Goal: Task Accomplishment & Management: Complete application form

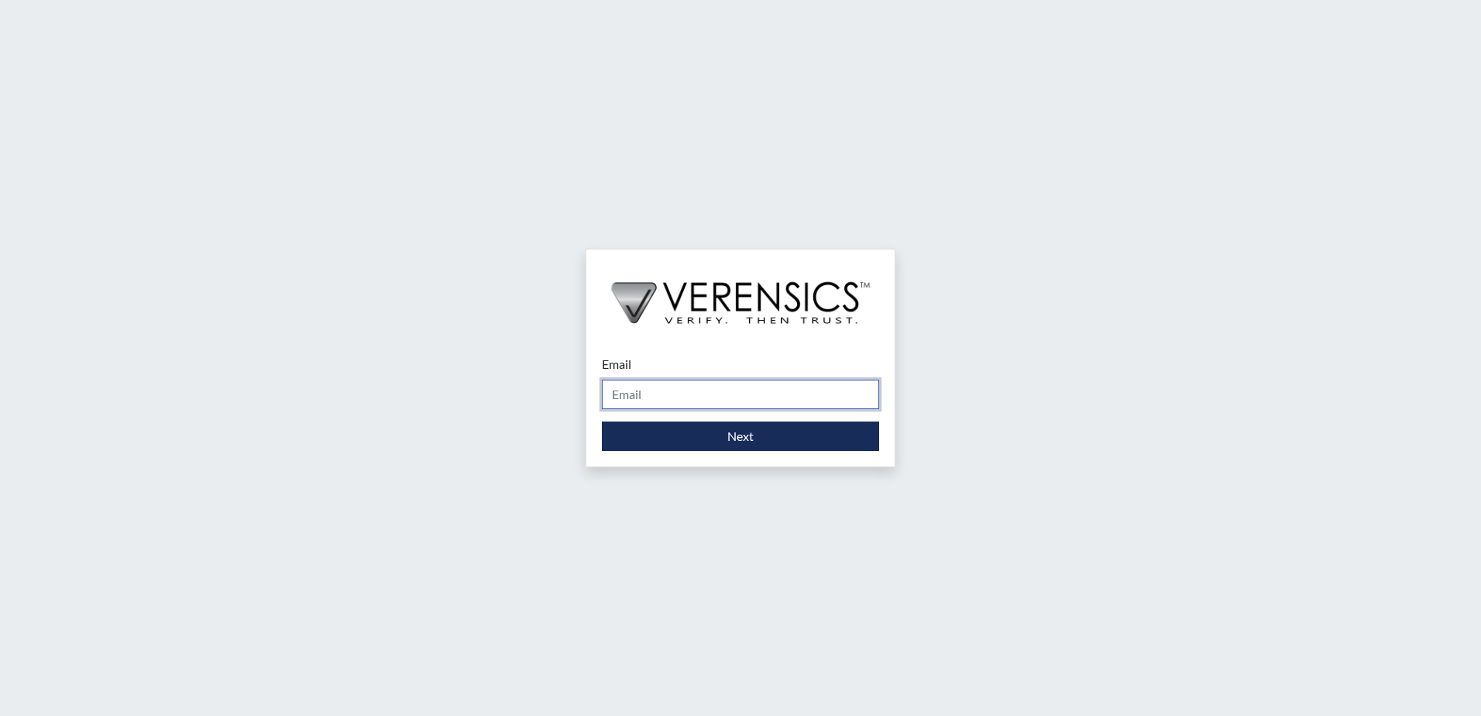
click at [657, 381] on input "Email" at bounding box center [740, 393] width 277 height 29
type input "[PERSON_NAME][EMAIL_ADDRESS][PERSON_NAME][DOMAIN_NAME]"
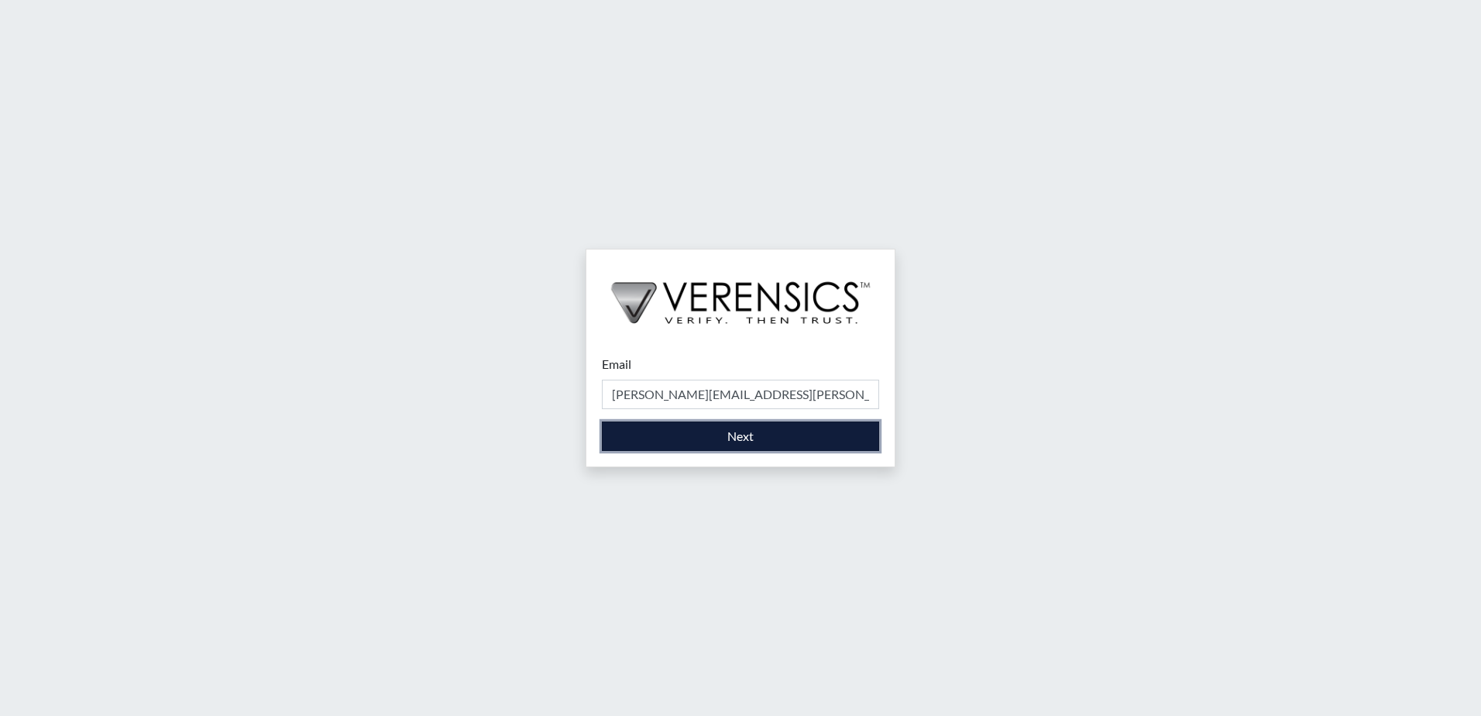
click at [688, 441] on button "Next" at bounding box center [740, 435] width 277 height 29
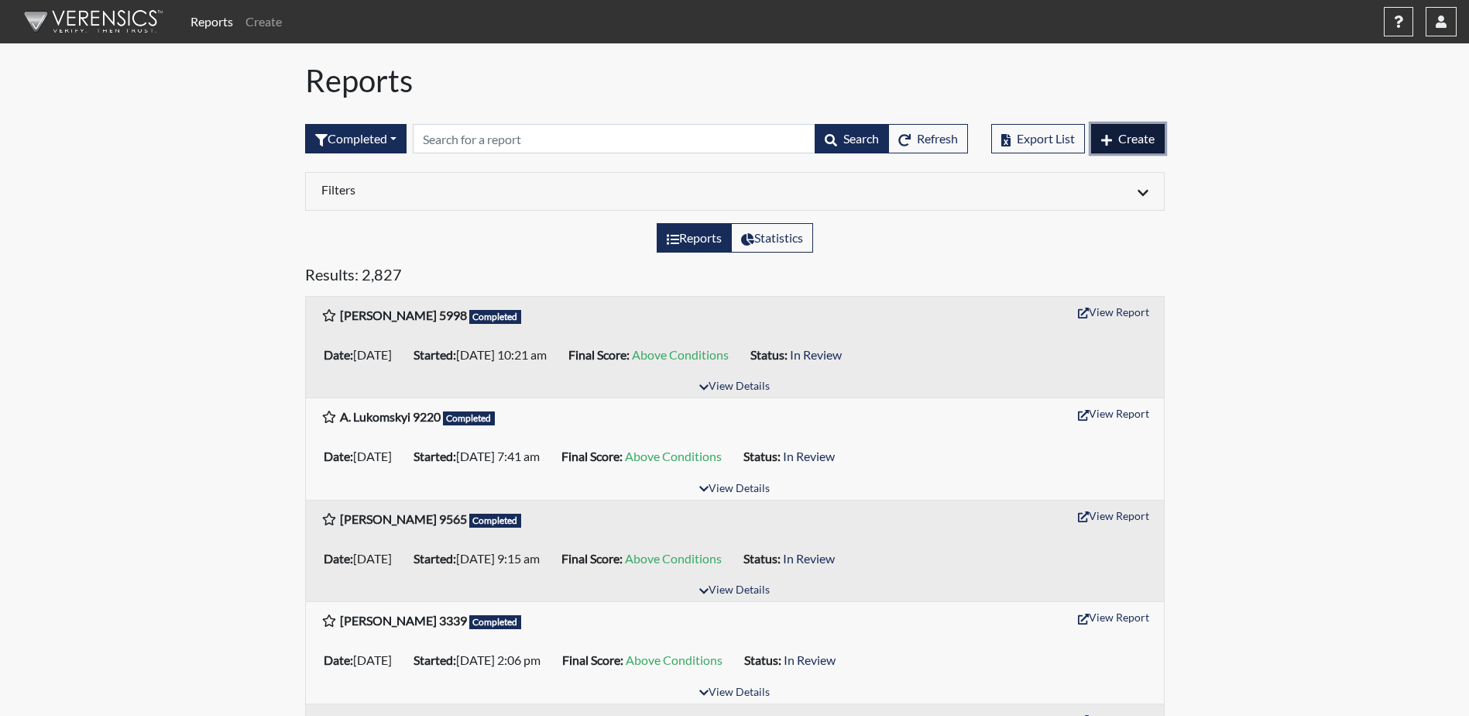
click at [1126, 142] on span "Create" at bounding box center [1136, 138] width 36 height 15
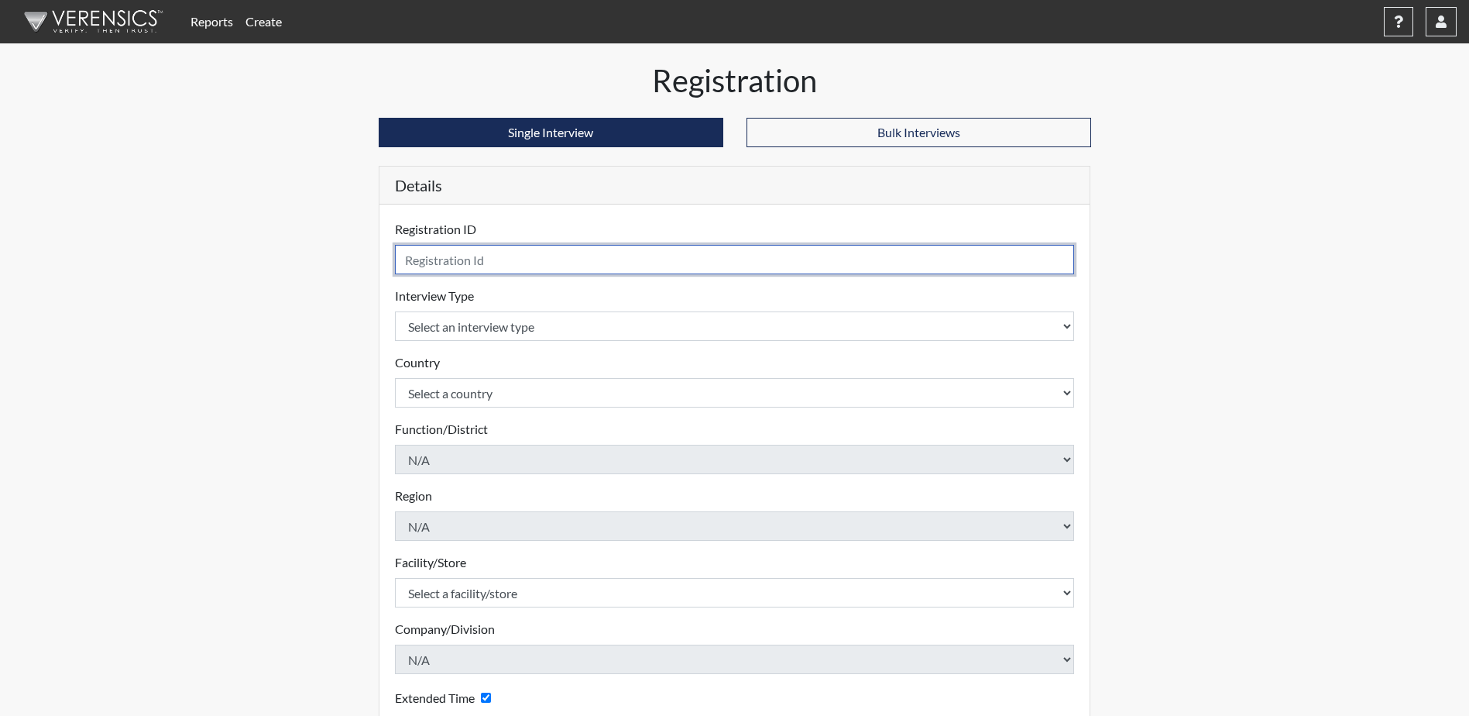
click at [455, 259] on input "text" at bounding box center [735, 259] width 680 height 29
type input "TLopez4249"
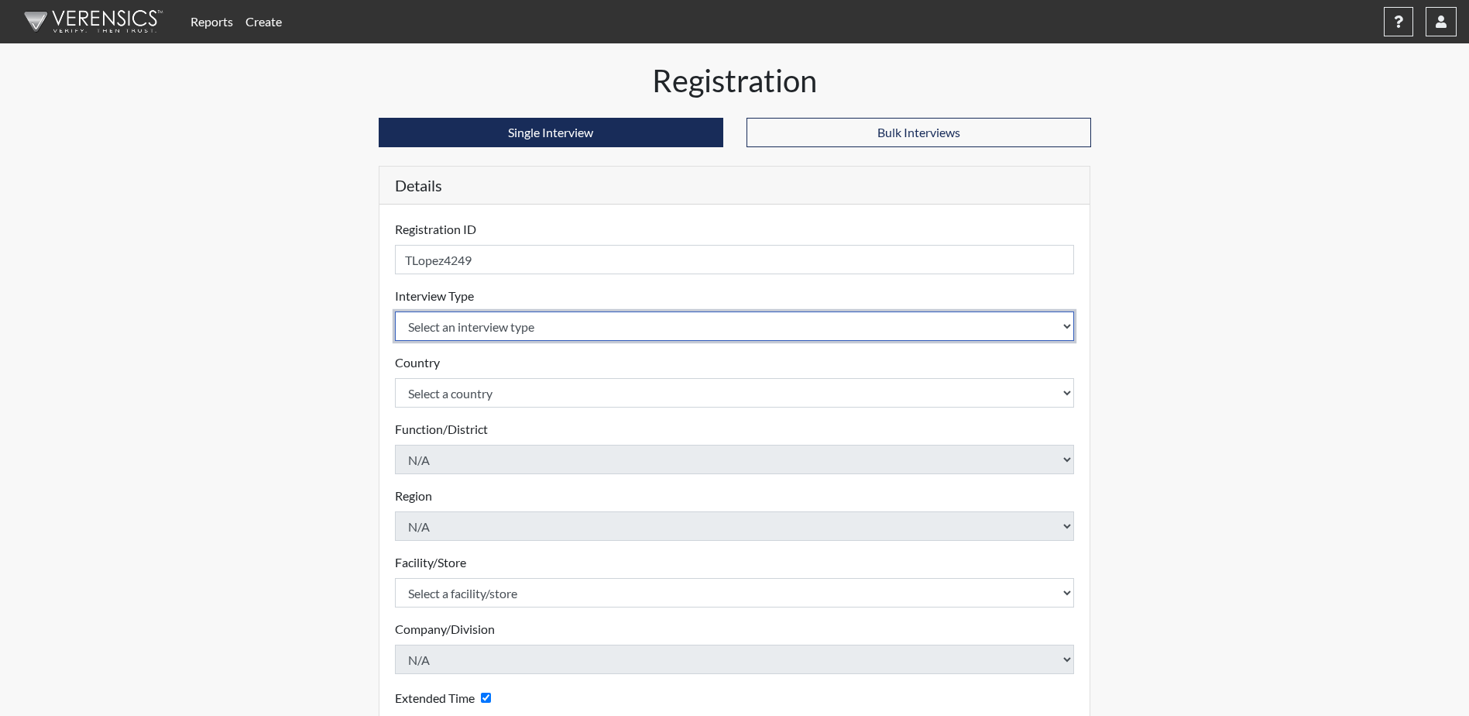
click at [593, 330] on select "Select an interview type Corrections Pre-Employment" at bounding box center [735, 325] width 680 height 29
select select "ff733e93-e1bf-11ea-9c9f-0eff0cf7eb8f"
click at [395, 311] on select "Select an interview type Corrections Pre-Employment" at bounding box center [735, 325] width 680 height 29
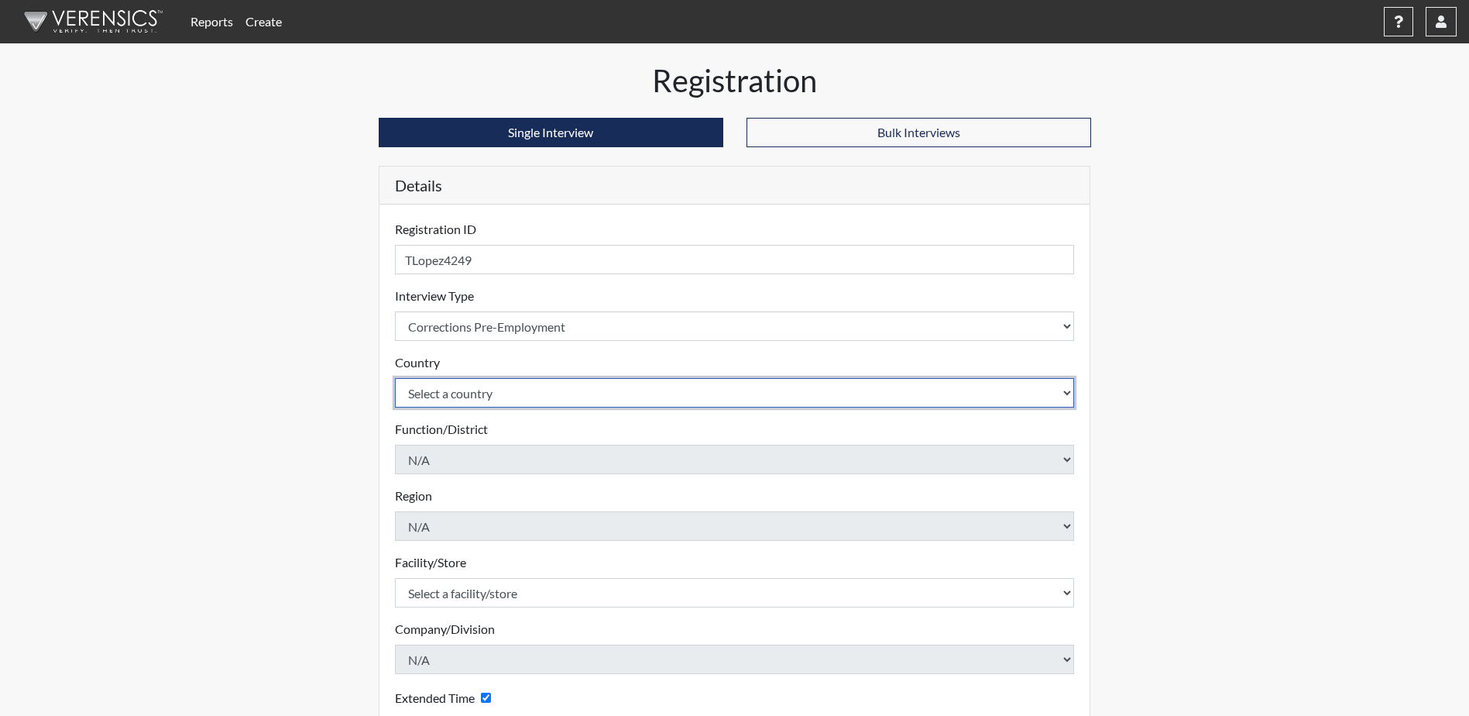
click at [539, 396] on select "Select a country [GEOGRAPHIC_DATA] [GEOGRAPHIC_DATA]" at bounding box center [735, 392] width 680 height 29
select select "united-states-of-[GEOGRAPHIC_DATA]"
click at [395, 378] on select "Select a country [GEOGRAPHIC_DATA] [GEOGRAPHIC_DATA]" at bounding box center [735, 392] width 680 height 29
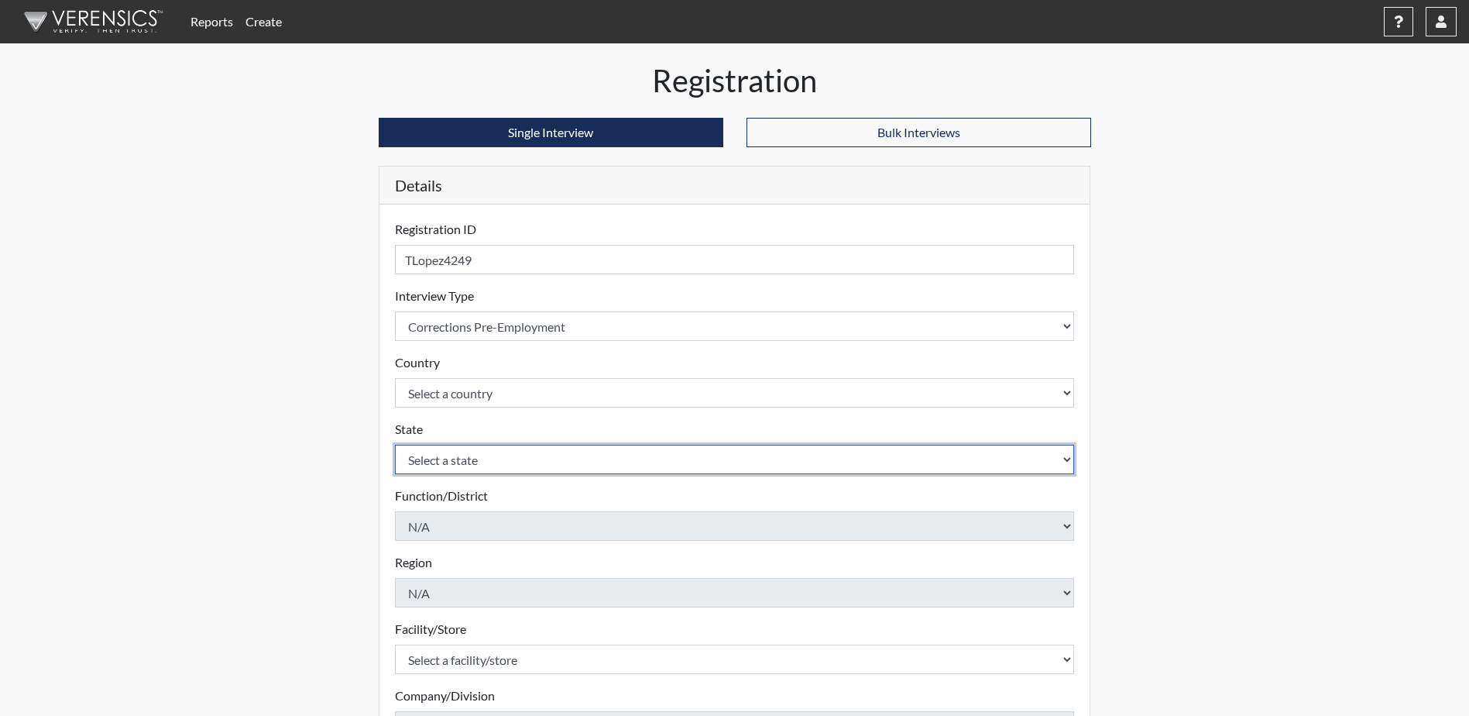
click at [456, 462] on select "Select a state [US_STATE] [US_STATE] [US_STATE] [US_STATE] [US_STATE] [US_STATE…" at bounding box center [735, 459] width 680 height 29
select select "SC"
click at [395, 445] on select "Select a state [US_STATE] [US_STATE] [US_STATE] [US_STATE] [US_STATE] [US_STATE…" at bounding box center [735, 459] width 680 height 29
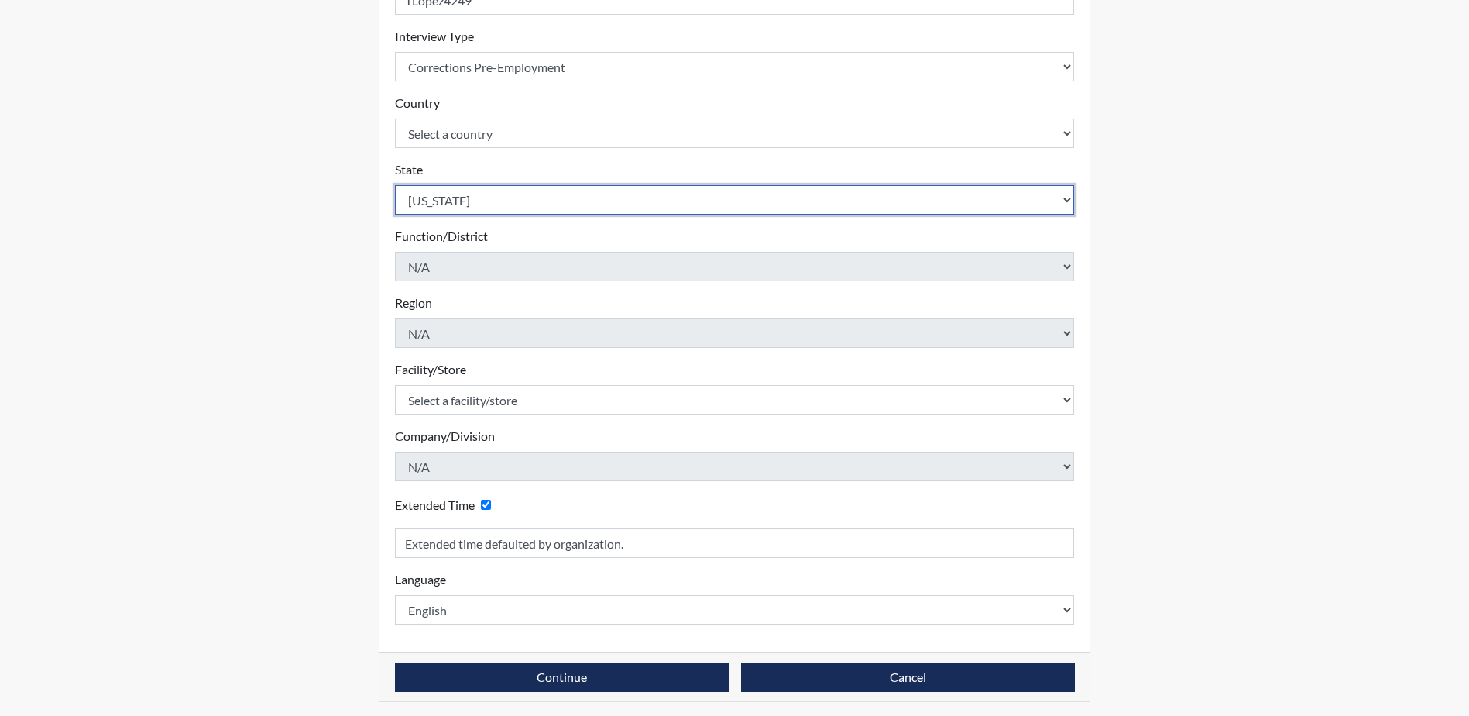
scroll to position [264, 0]
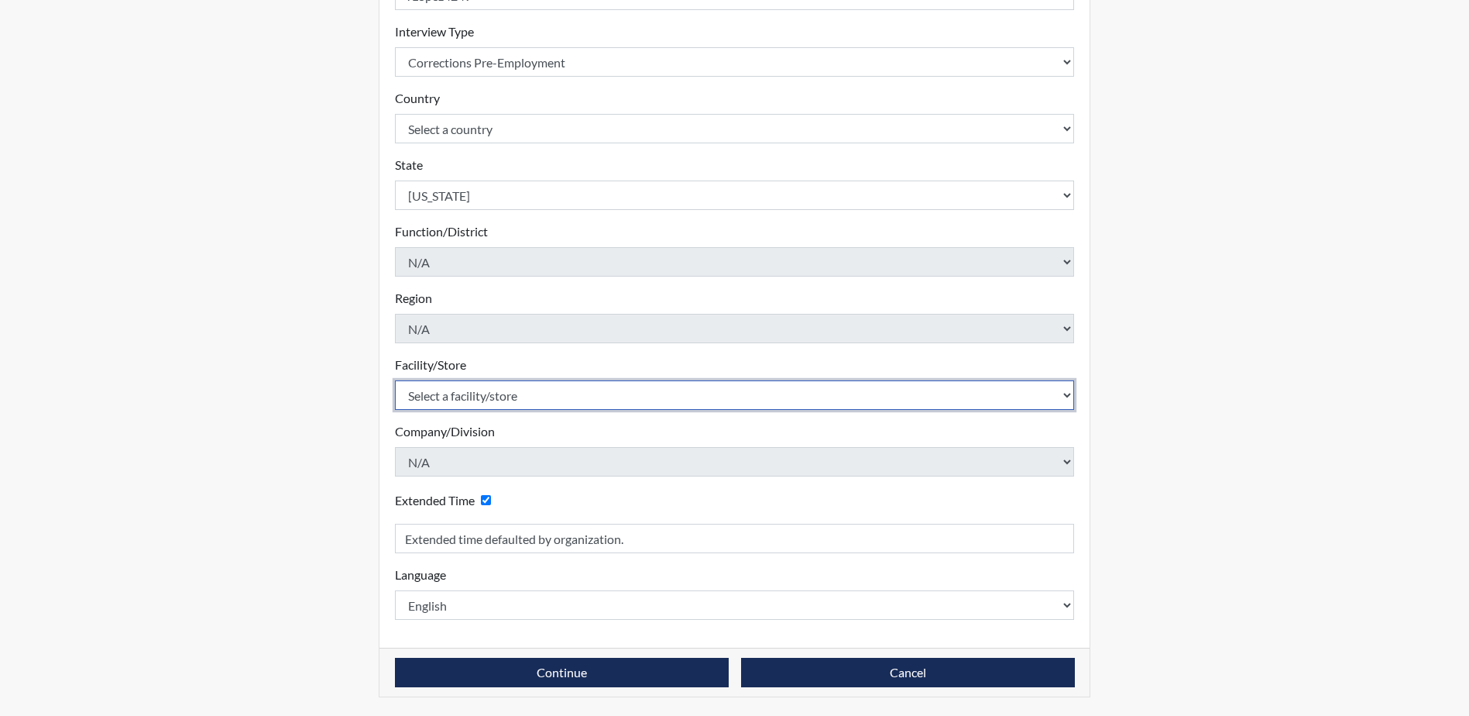
click at [487, 392] on select "Select a facility/store [GEOGRAPHIC_DATA] CI Broad River CI [PERSON_NAME] CI Di…" at bounding box center [735, 394] width 680 height 29
select select "24c90fbc-4ec2-4c5b-8738-b7d1dd61cd56"
click at [395, 380] on select "Select a facility/store [GEOGRAPHIC_DATA] CI Broad River CI [PERSON_NAME] CI Di…" at bounding box center [735, 394] width 680 height 29
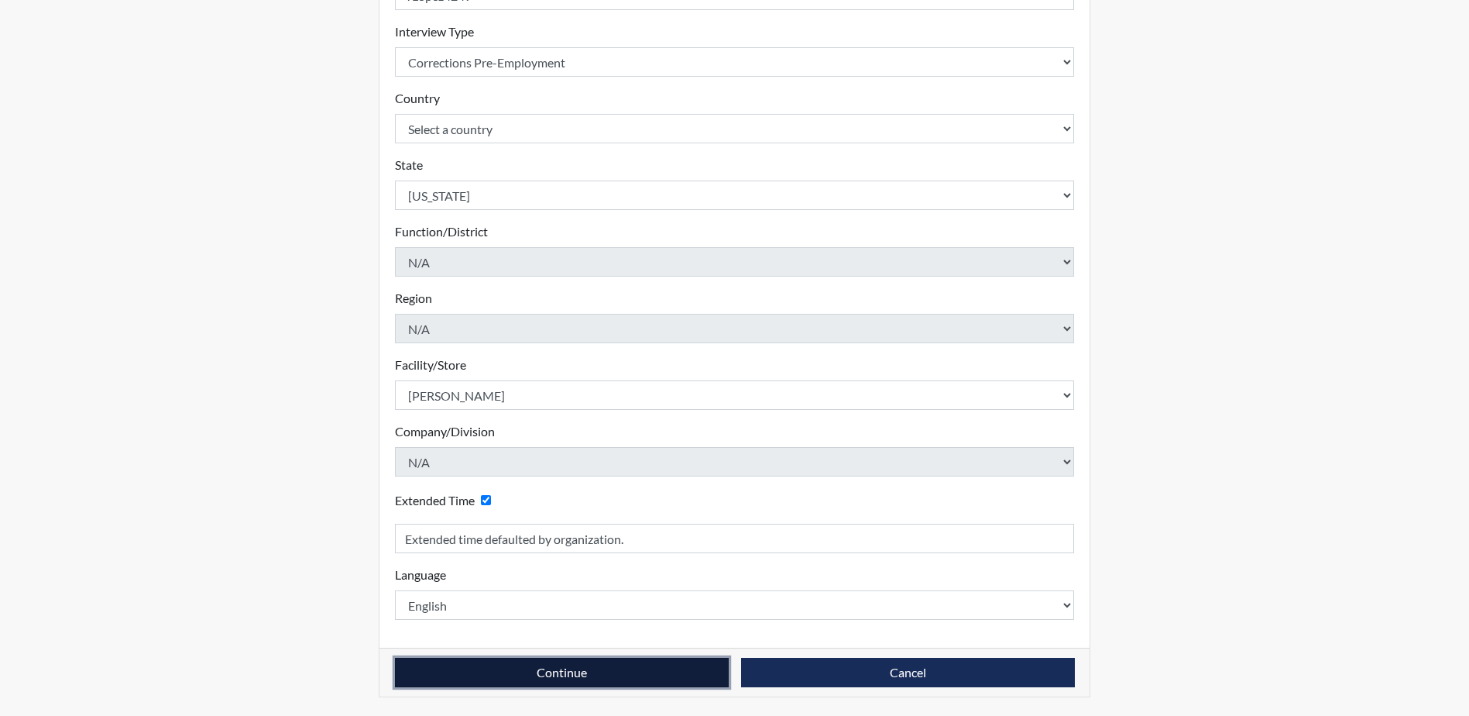
click at [578, 664] on button "Continue" at bounding box center [562, 671] width 334 height 29
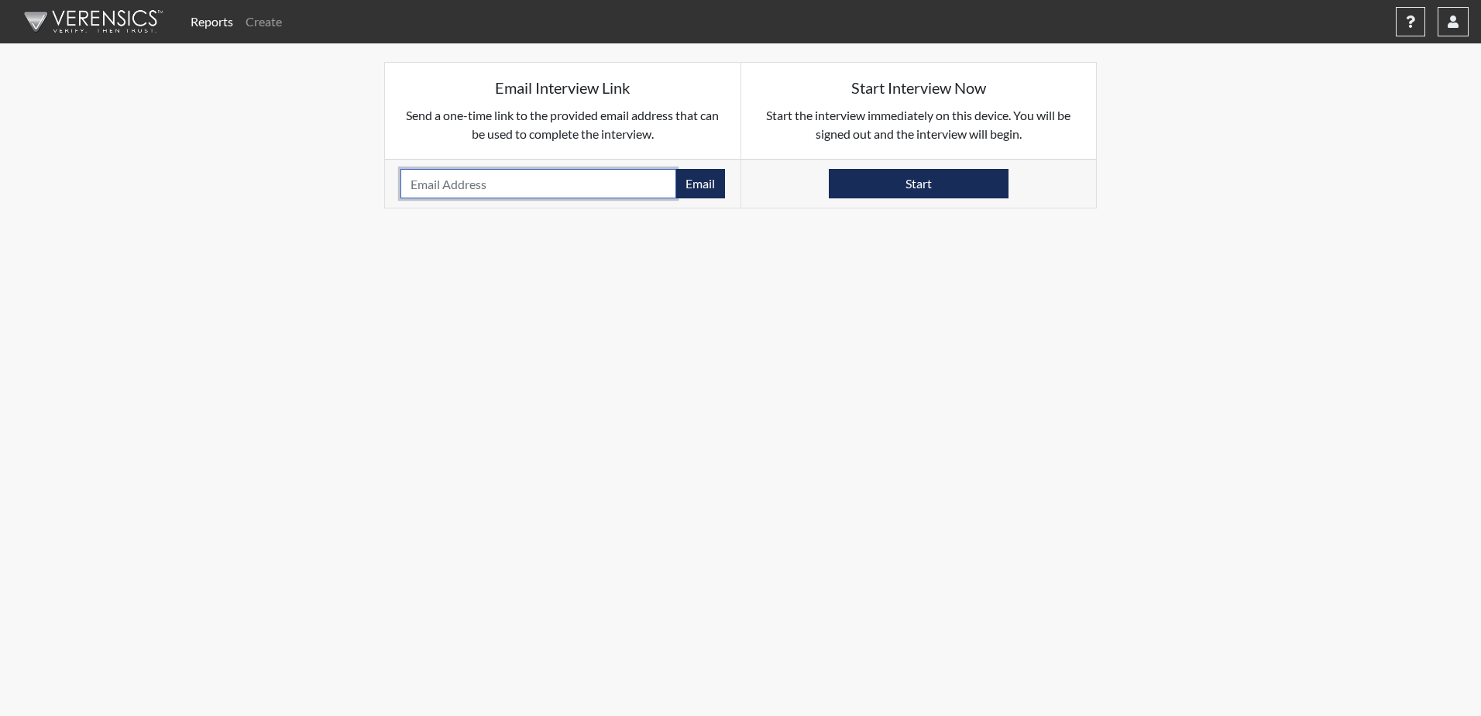
click at [466, 190] on input "email" at bounding box center [538, 183] width 276 height 29
type input "[EMAIL_ADDRESS][DOMAIN_NAME]"
click at [702, 191] on button "Email" at bounding box center [700, 183] width 50 height 29
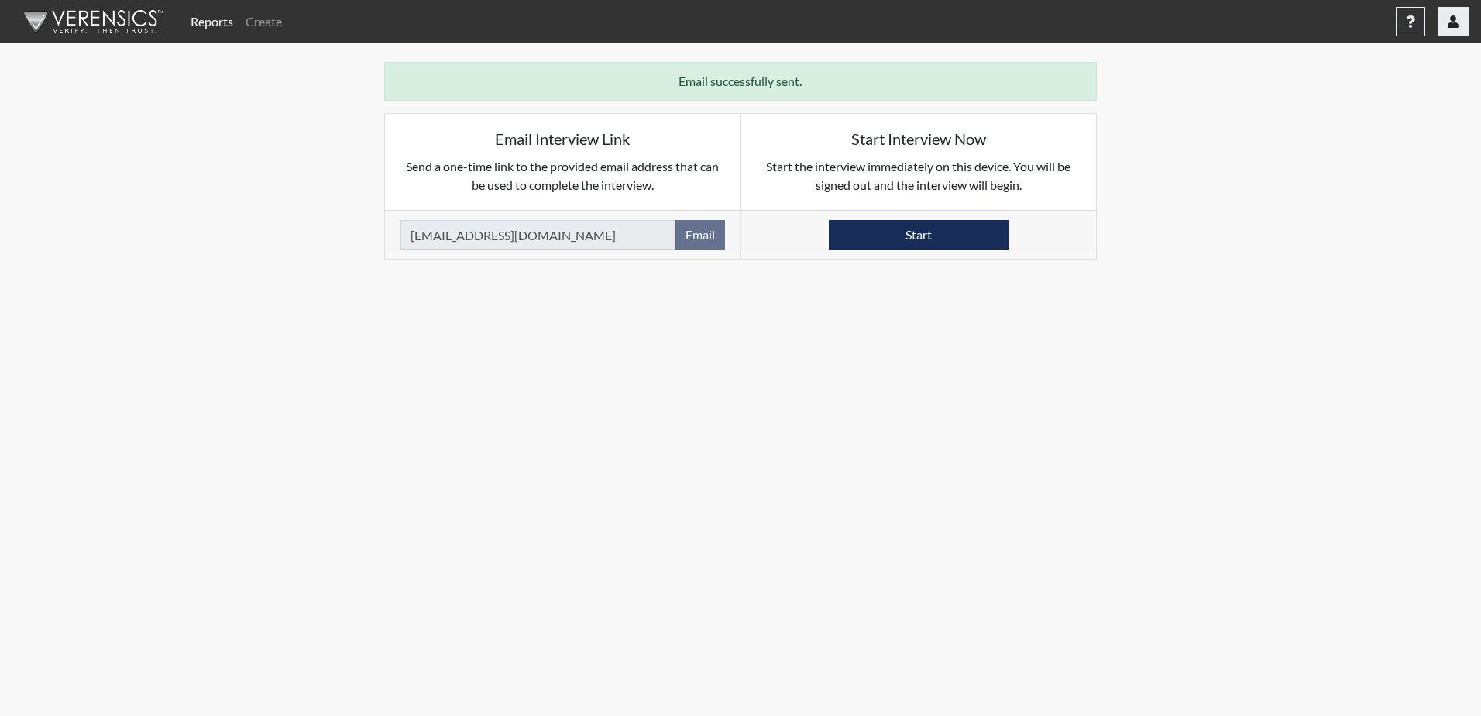
click at [1461, 28] on button "button" at bounding box center [1452, 21] width 31 height 29
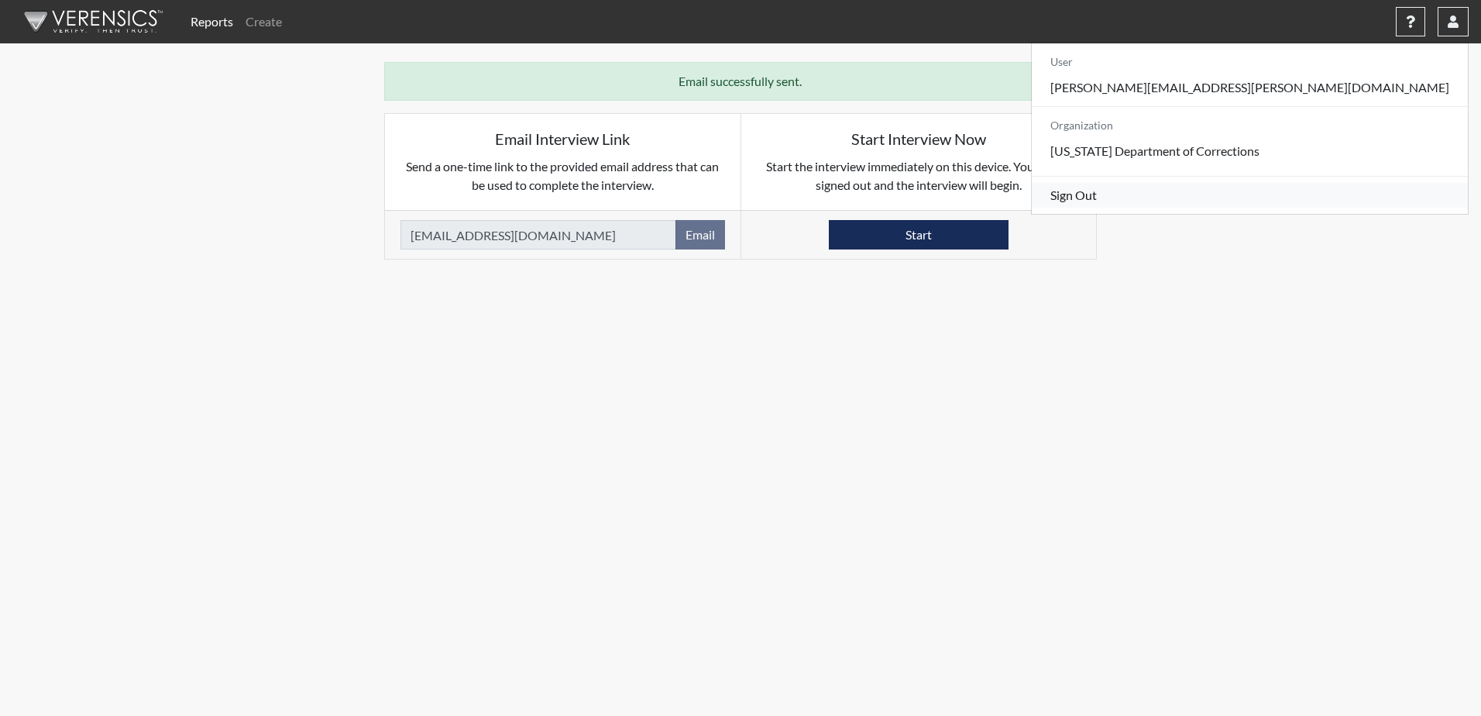
click at [1337, 208] on link "Sign Out" at bounding box center [1249, 195] width 436 height 25
